Goal: Information Seeking & Learning: Learn about a topic

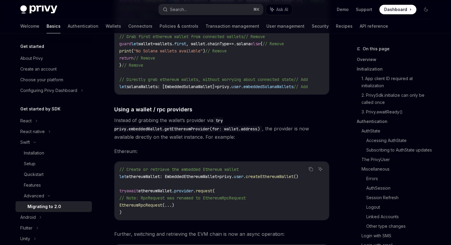
scroll to position [2530, 0]
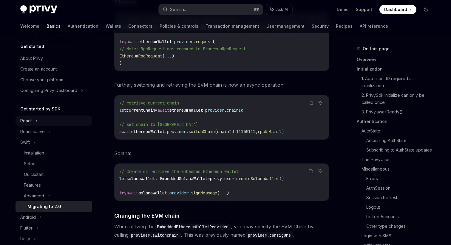
click at [30, 121] on div "React" at bounding box center [25, 120] width 11 height 7
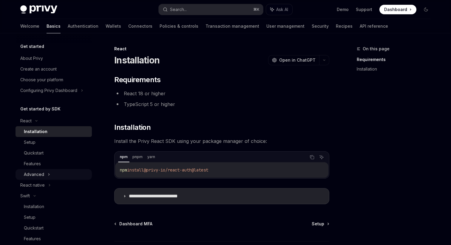
click at [48, 171] on icon at bounding box center [49, 174] width 2 height 7
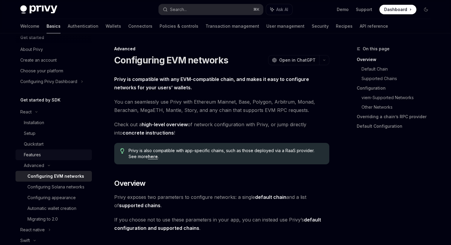
scroll to position [13, 0]
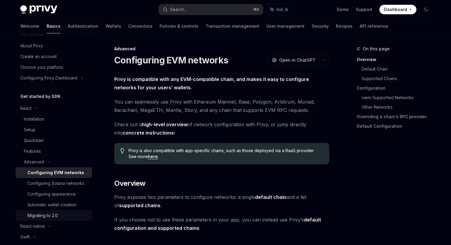
click at [51, 219] on div "Migrating to 2.0" at bounding box center [42, 215] width 30 height 7
type textarea "*"
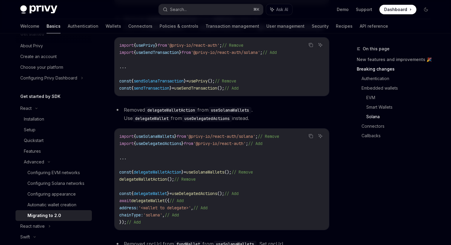
scroll to position [1149, 0]
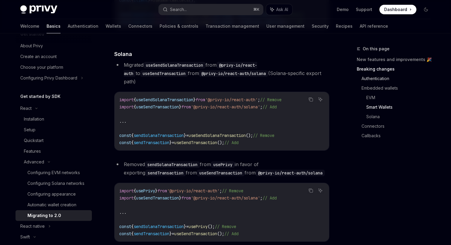
click at [372, 77] on link "Authentication" at bounding box center [398, 79] width 74 height 10
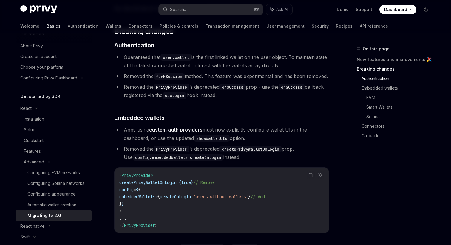
scroll to position [176, 0]
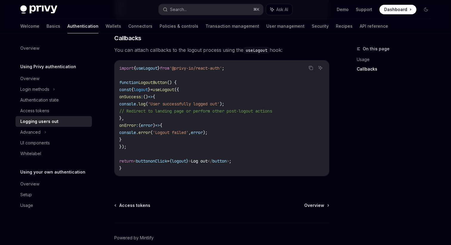
scroll to position [301, 0]
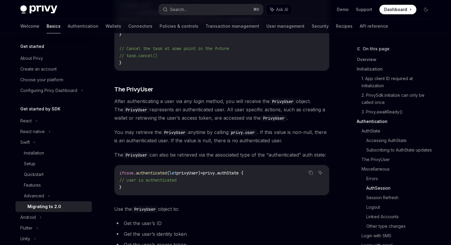
scroll to position [1139, 0]
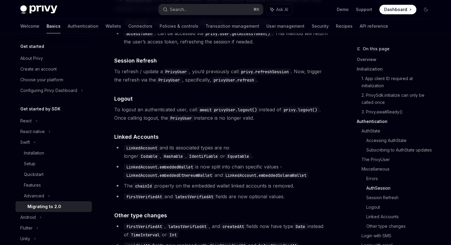
click at [205, 113] on code "await privyUser.logout()" at bounding box center [228, 110] width 62 height 7
